Goal: Find specific page/section: Find specific page/section

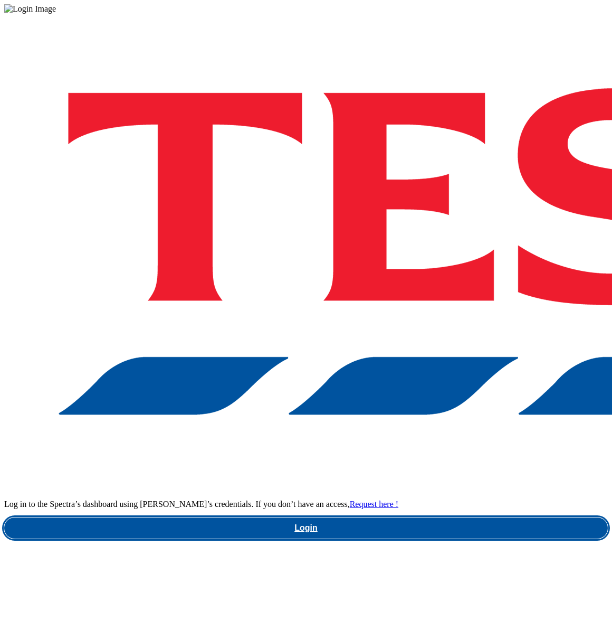
click at [435, 517] on link "Login" at bounding box center [306, 527] width 604 height 21
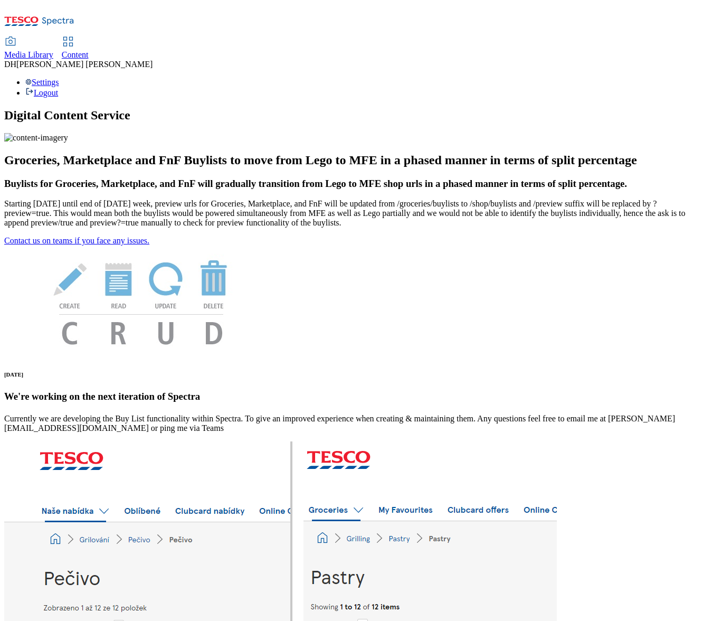
click at [53, 50] on span "Media Library" at bounding box center [28, 54] width 49 height 9
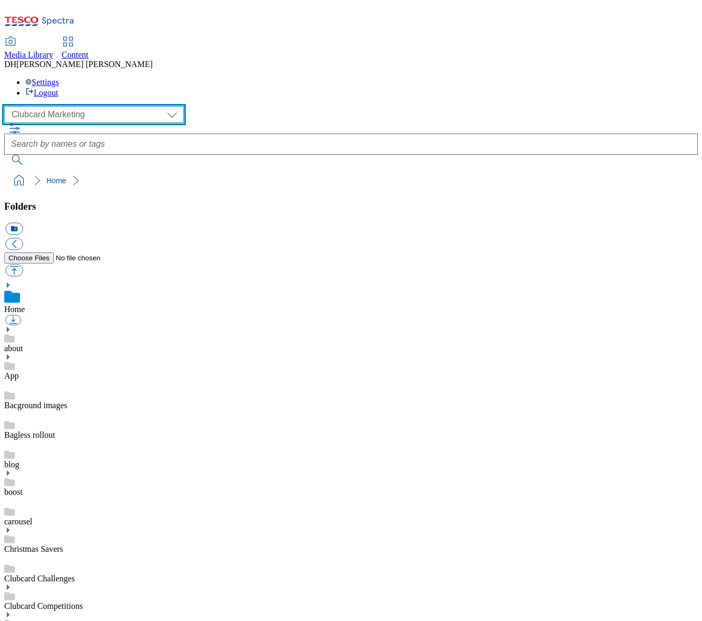
click at [71, 106] on select "Clubcard Marketing Demo Dotcom UK Emails GHS Marketing UK GHS Product UK GHS RO…" at bounding box center [93, 114] width 179 height 17
click at [7, 106] on select "Clubcard Marketing Demo Dotcom UK Emails GHS Marketing UK GHS Product UK GHS RO…" at bounding box center [93, 114] width 179 height 17
click at [67, 106] on select "Clubcard Marketing Demo Dotcom UK Emails GHS Marketing UK GHS Product UK GHS RO…" at bounding box center [93, 114] width 179 height 17
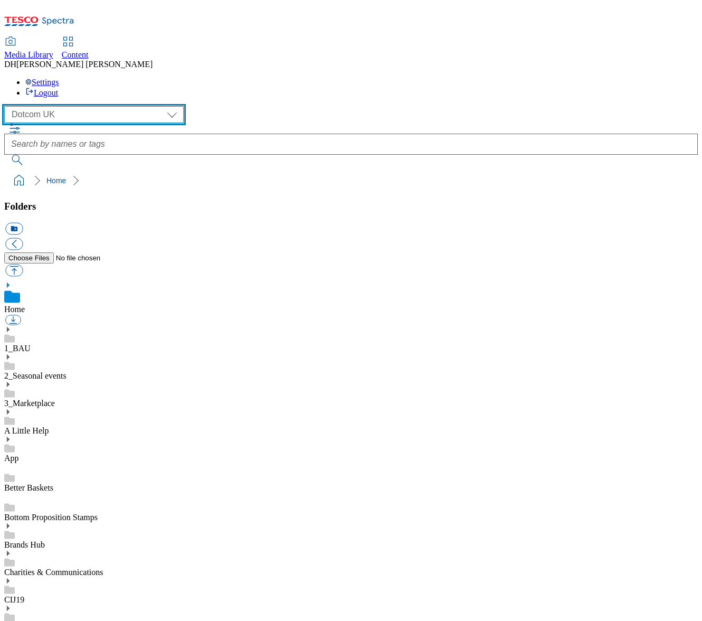
click at [86, 106] on select "Clubcard Marketing Demo Dotcom UK Emails GHS Marketing UK GHS Product UK GHS RO…" at bounding box center [93, 114] width 179 height 17
select select "flare-ghs-mktg"
click at [7, 106] on select "Clubcard Marketing Demo Dotcom UK Emails GHS Marketing UK GHS Product UK GHS RO…" at bounding box center [93, 114] width 179 height 17
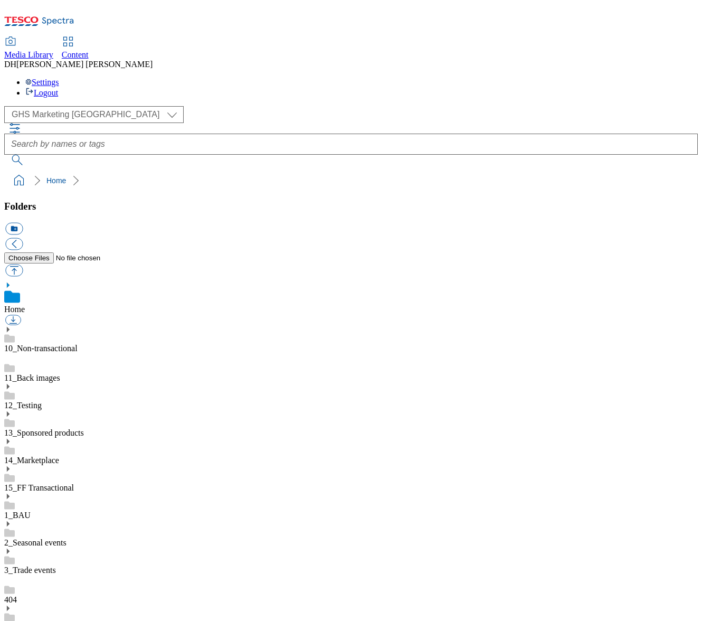
click at [12, 520] on icon at bounding box center [7, 523] width 7 height 7
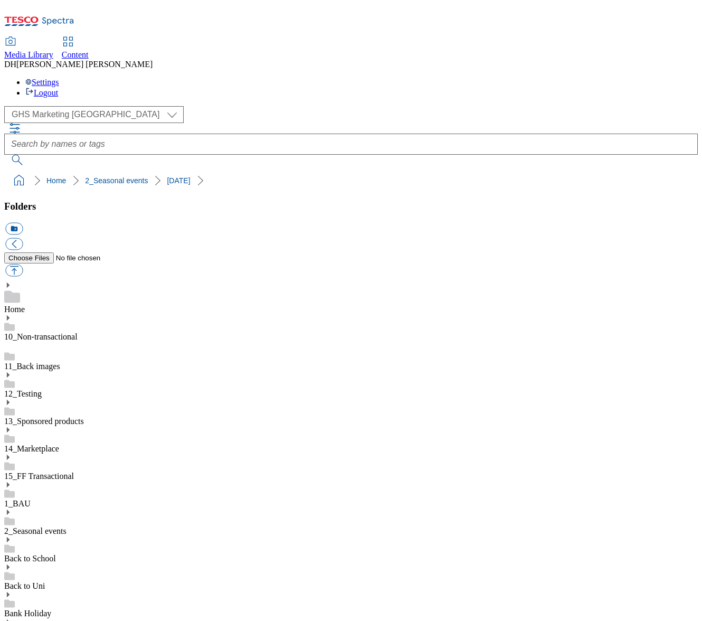
scroll to position [136, 0]
